Goal: Navigation & Orientation: Go to known website

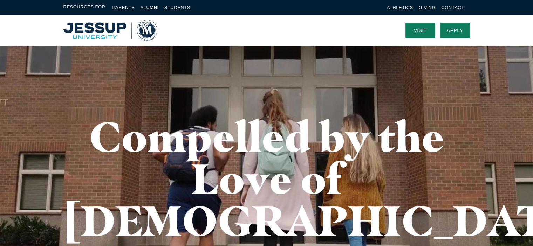
click at [105, 32] on img "Home" at bounding box center [110, 30] width 94 height 21
click at [95, 33] on img "Home" at bounding box center [110, 30] width 94 height 21
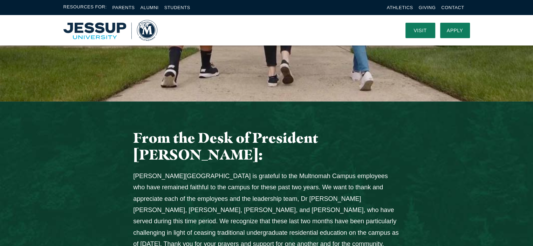
scroll to position [35, 0]
